Goal: Task Accomplishment & Management: Manage account settings

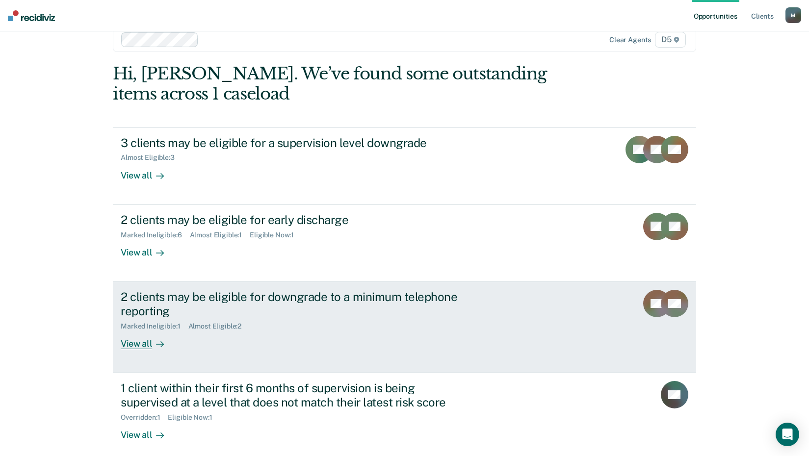
scroll to position [28, 0]
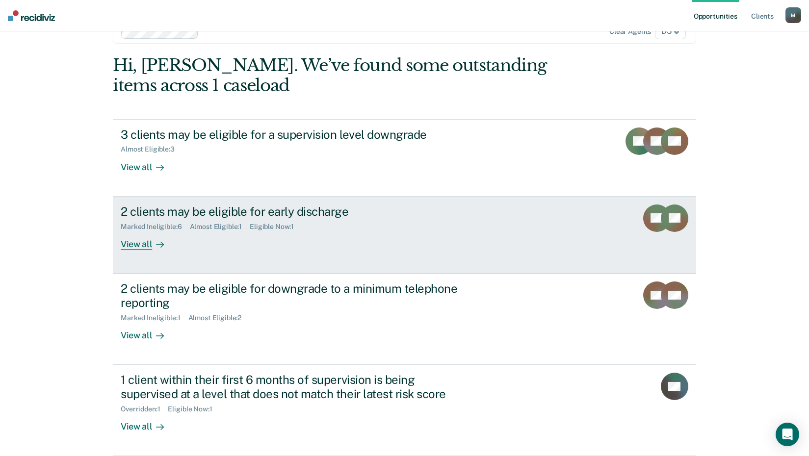
click at [263, 225] on div "Eligible Now : 1" at bounding box center [276, 227] width 52 height 8
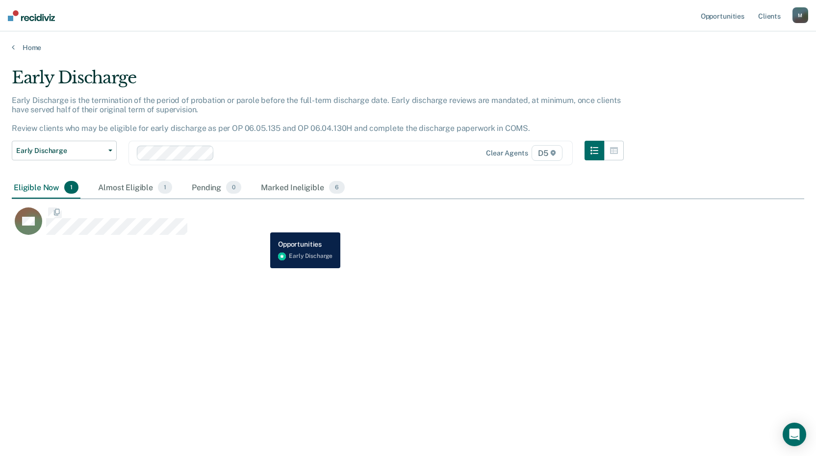
scroll to position [307, 785]
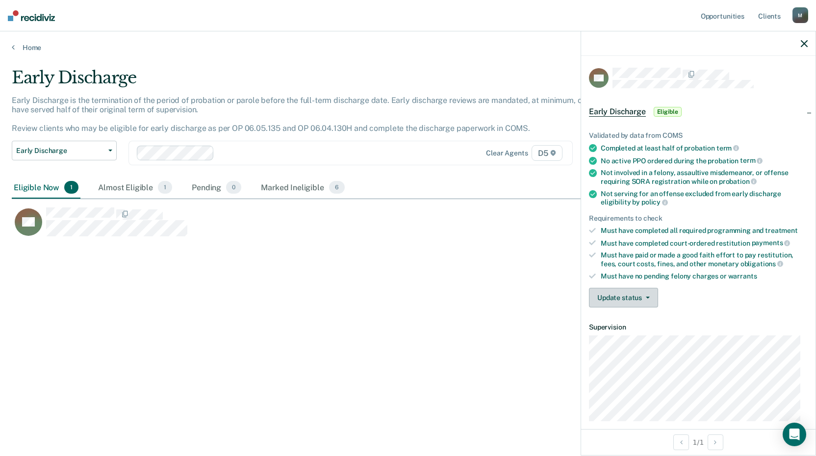
click at [611, 294] on button "Update status" at bounding box center [623, 298] width 69 height 20
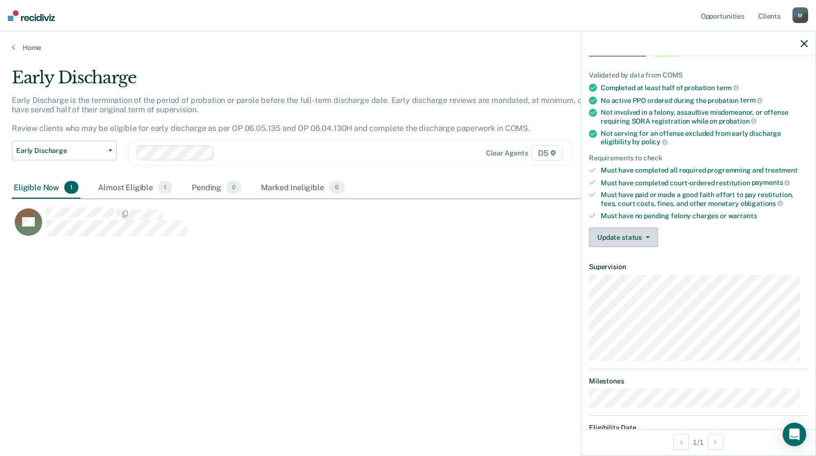
scroll to position [6, 0]
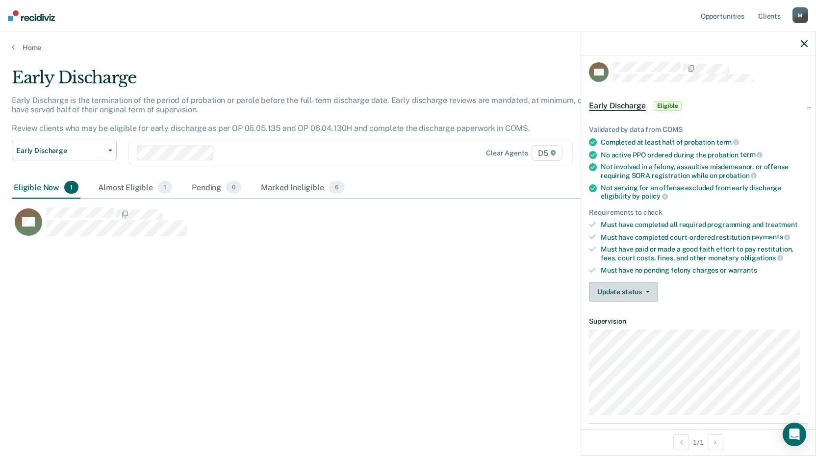
click at [609, 290] on button "Update status" at bounding box center [623, 292] width 69 height 20
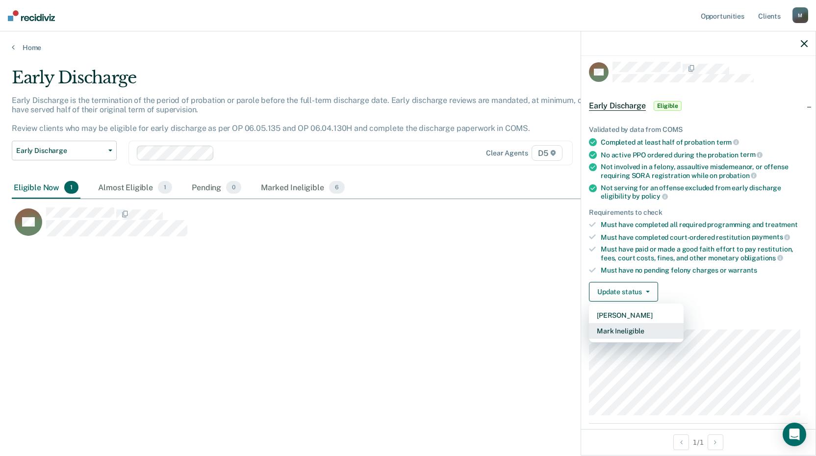
click at [615, 330] on button "Mark Ineligible" at bounding box center [636, 331] width 95 height 16
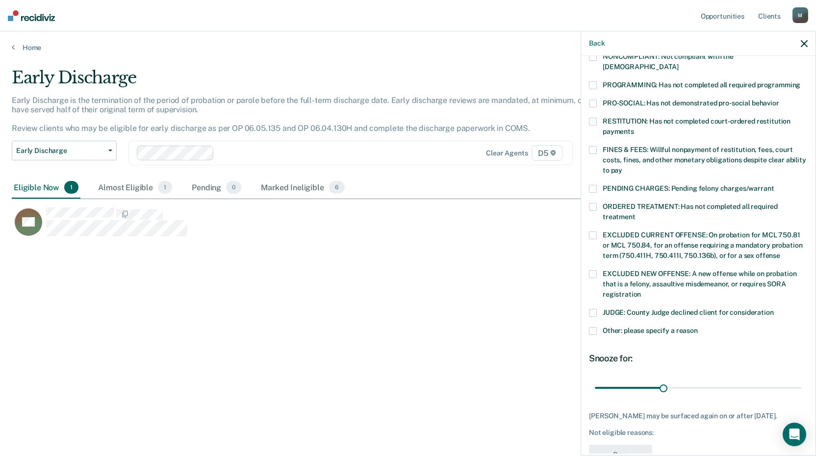
scroll to position [153, 0]
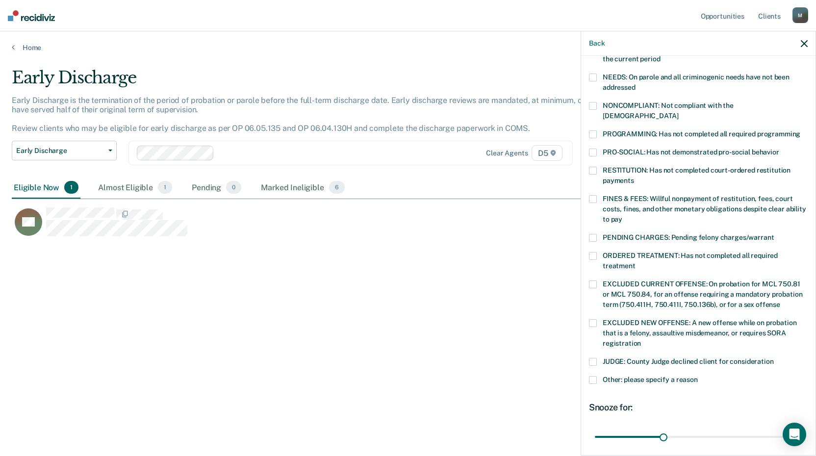
click at [593, 252] on span at bounding box center [593, 256] width 8 height 8
drag, startPoint x: 661, startPoint y: 423, endPoint x: 806, endPoint y: 405, distance: 146.3
type input "90"
click at [802, 428] on input "range" at bounding box center [698, 436] width 207 height 17
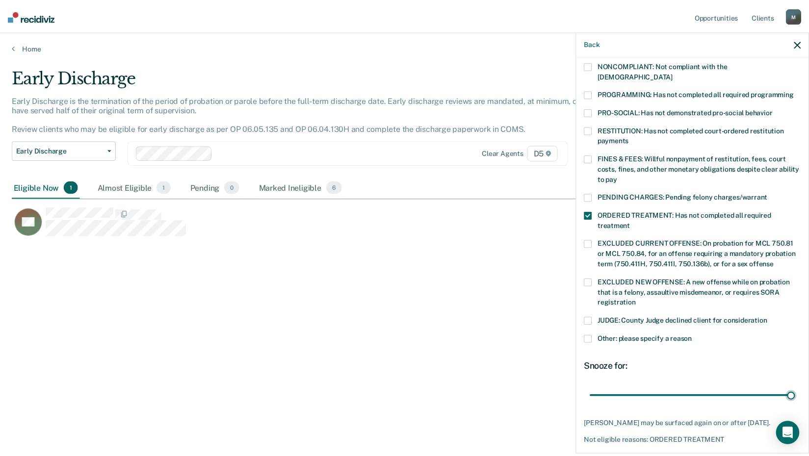
scroll to position [228, 0]
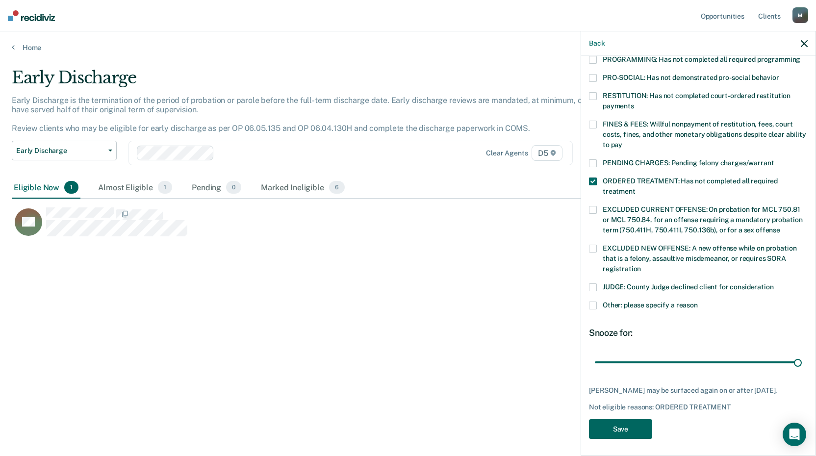
click at [619, 430] on button "Save" at bounding box center [620, 429] width 63 height 20
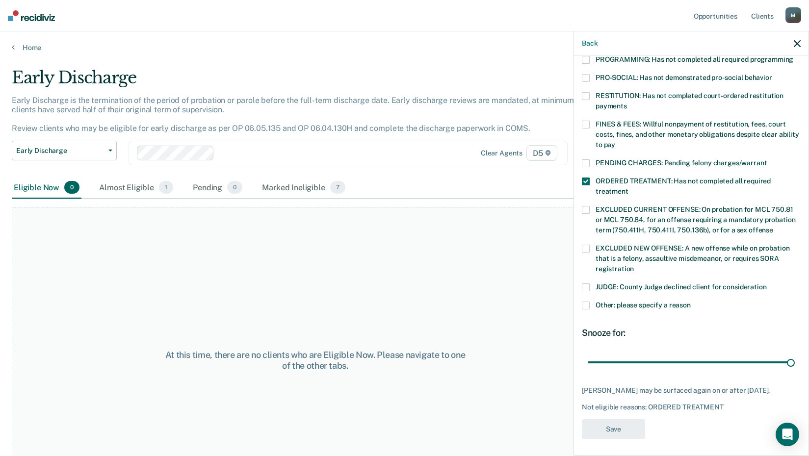
scroll to position [177, 0]
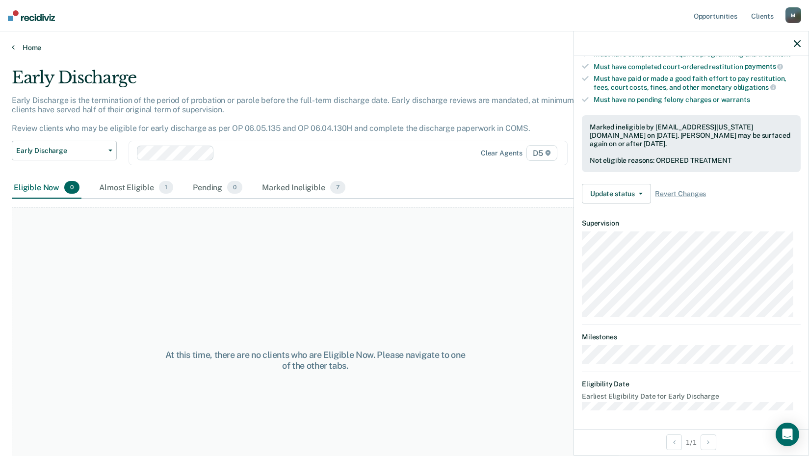
click at [13, 47] on icon at bounding box center [13, 47] width 3 height 8
